Goal: Transaction & Acquisition: Book appointment/travel/reservation

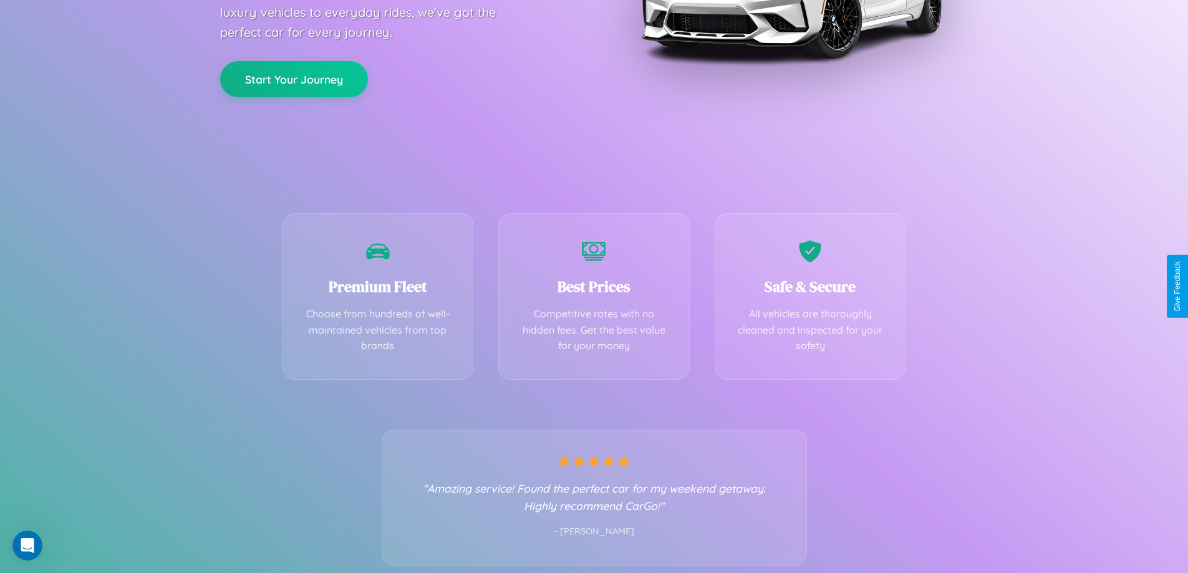
scroll to position [246, 0]
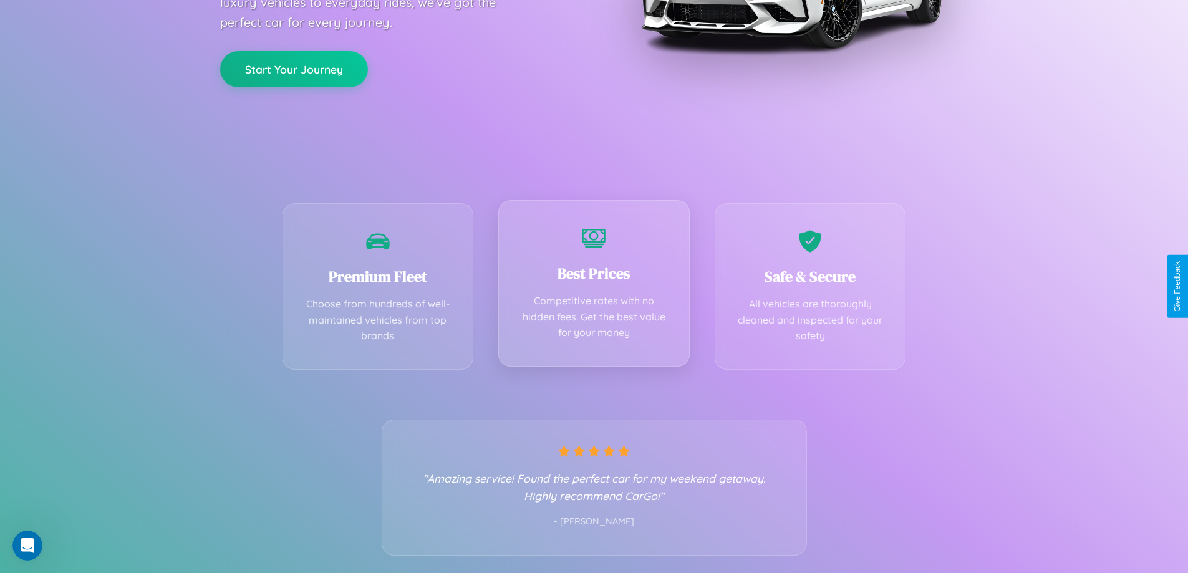
click at [594, 286] on div "Best Prices Competitive rates with no hidden fees. Get the best value for your …" at bounding box center [593, 283] width 191 height 166
click at [294, 68] on button "Start Your Journey" at bounding box center [294, 68] width 148 height 36
click at [294, 67] on button "Start Your Journey" at bounding box center [294, 68] width 148 height 36
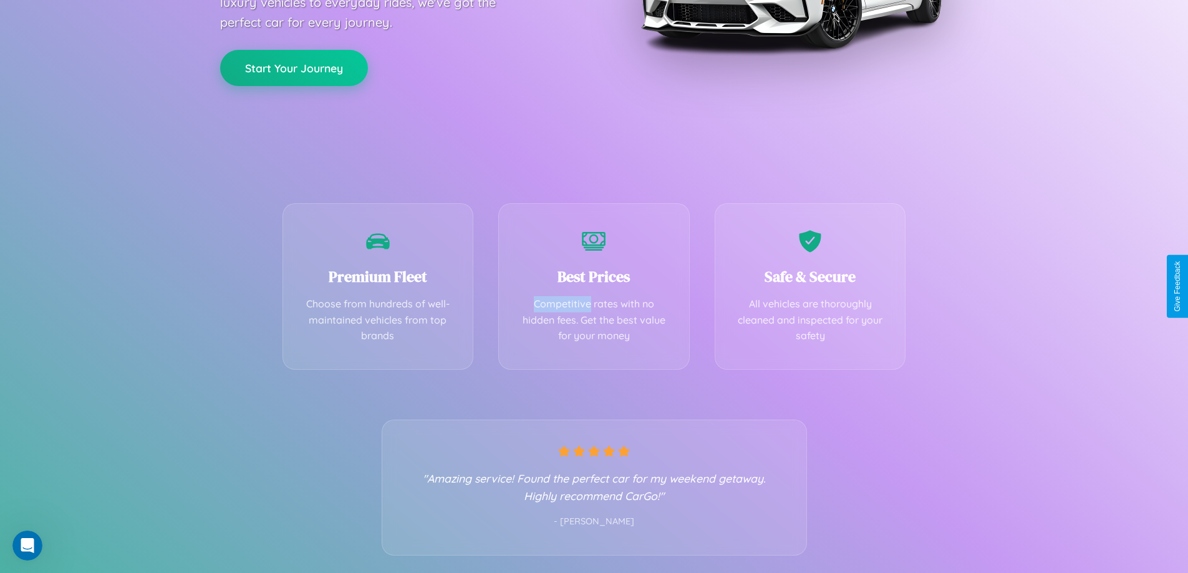
click at [294, 67] on button "Start Your Journey" at bounding box center [294, 68] width 148 height 36
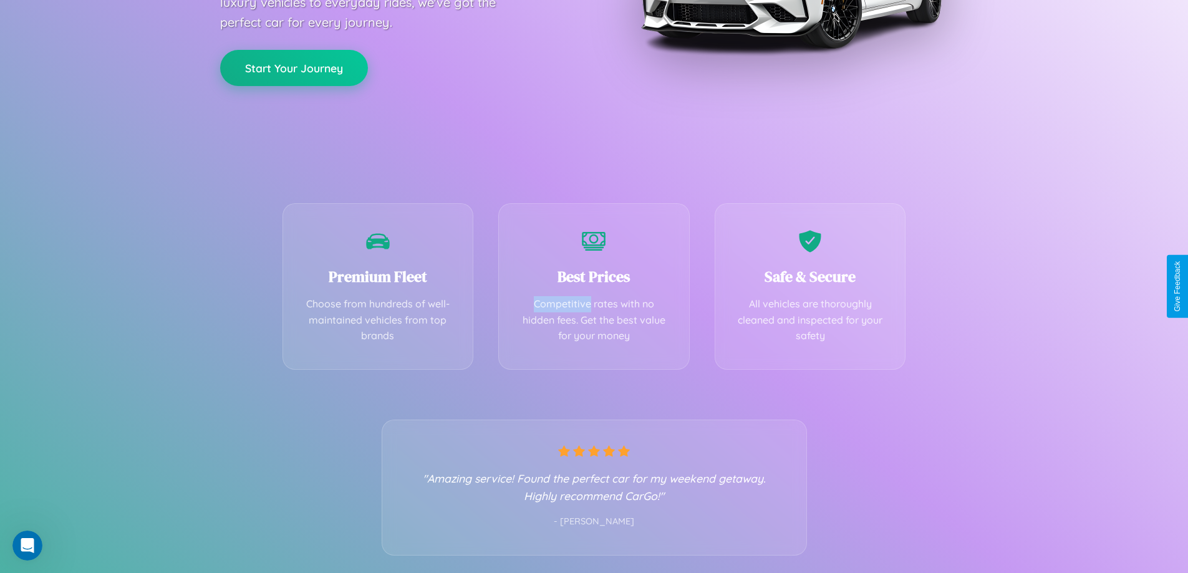
click at [294, 67] on button "Start Your Journey" at bounding box center [294, 68] width 148 height 36
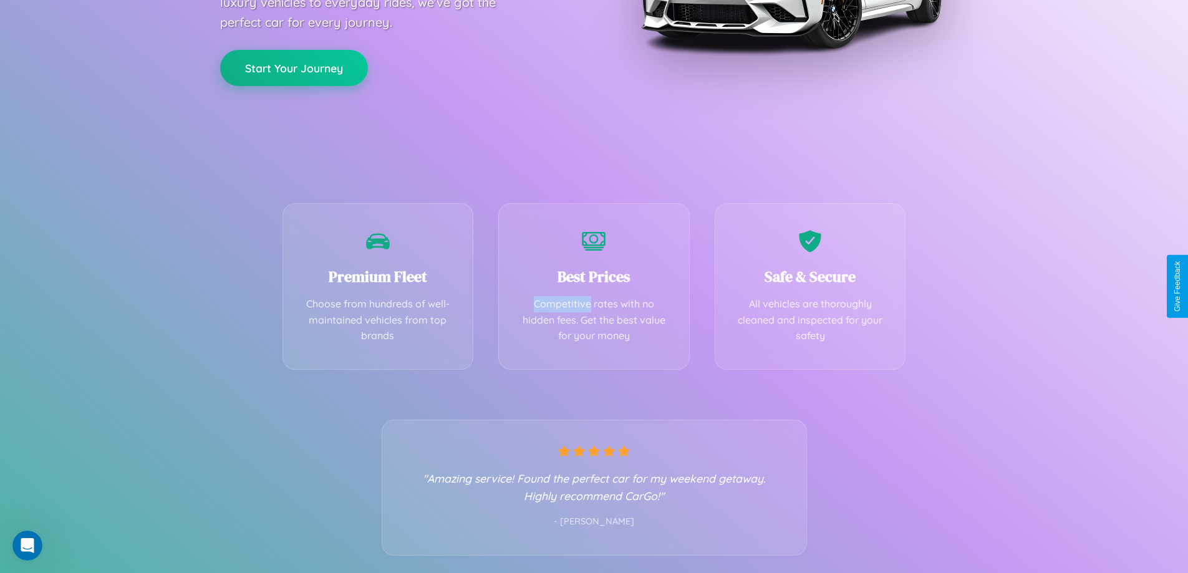
click at [294, 67] on button "Start Your Journey" at bounding box center [294, 68] width 148 height 36
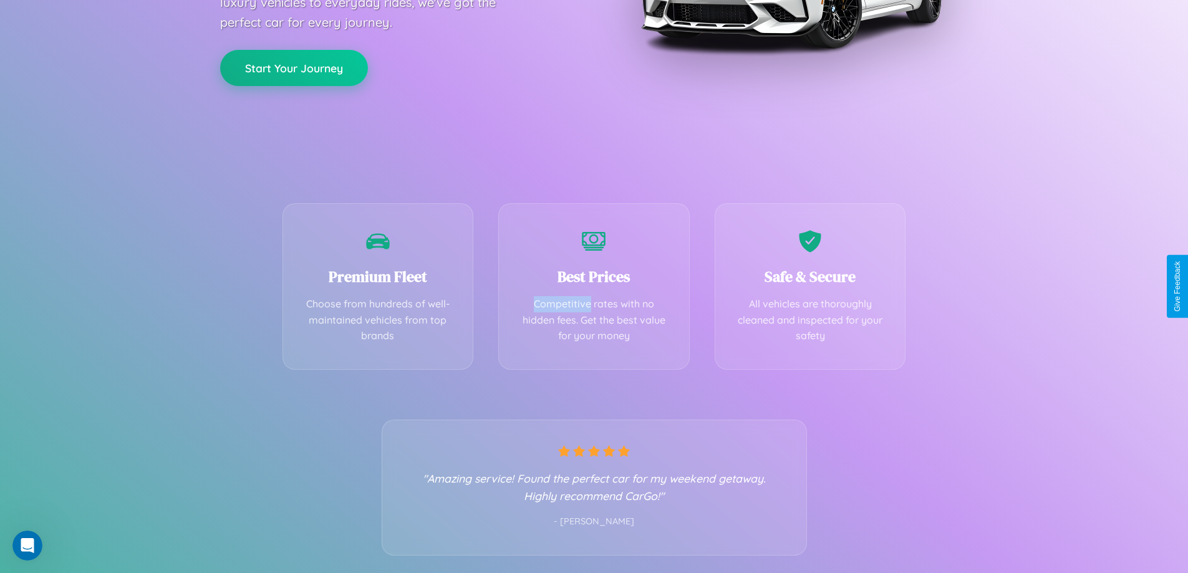
click at [294, 67] on button "Start Your Journey" at bounding box center [294, 68] width 148 height 36
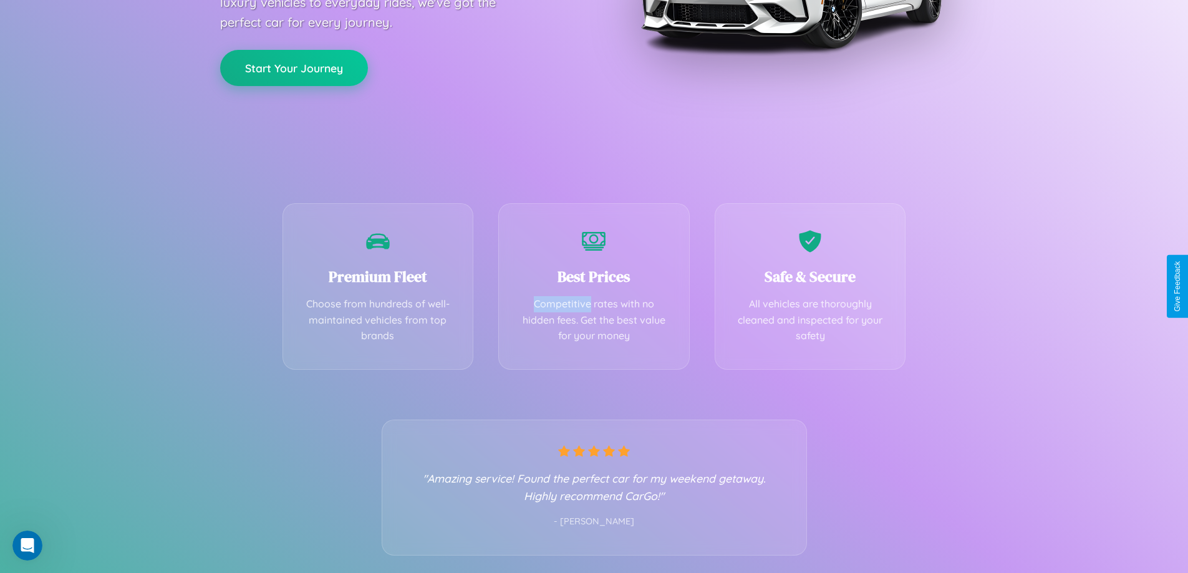
click at [294, 67] on button "Start Your Journey" at bounding box center [294, 68] width 148 height 36
